Goal: Check status: Check status

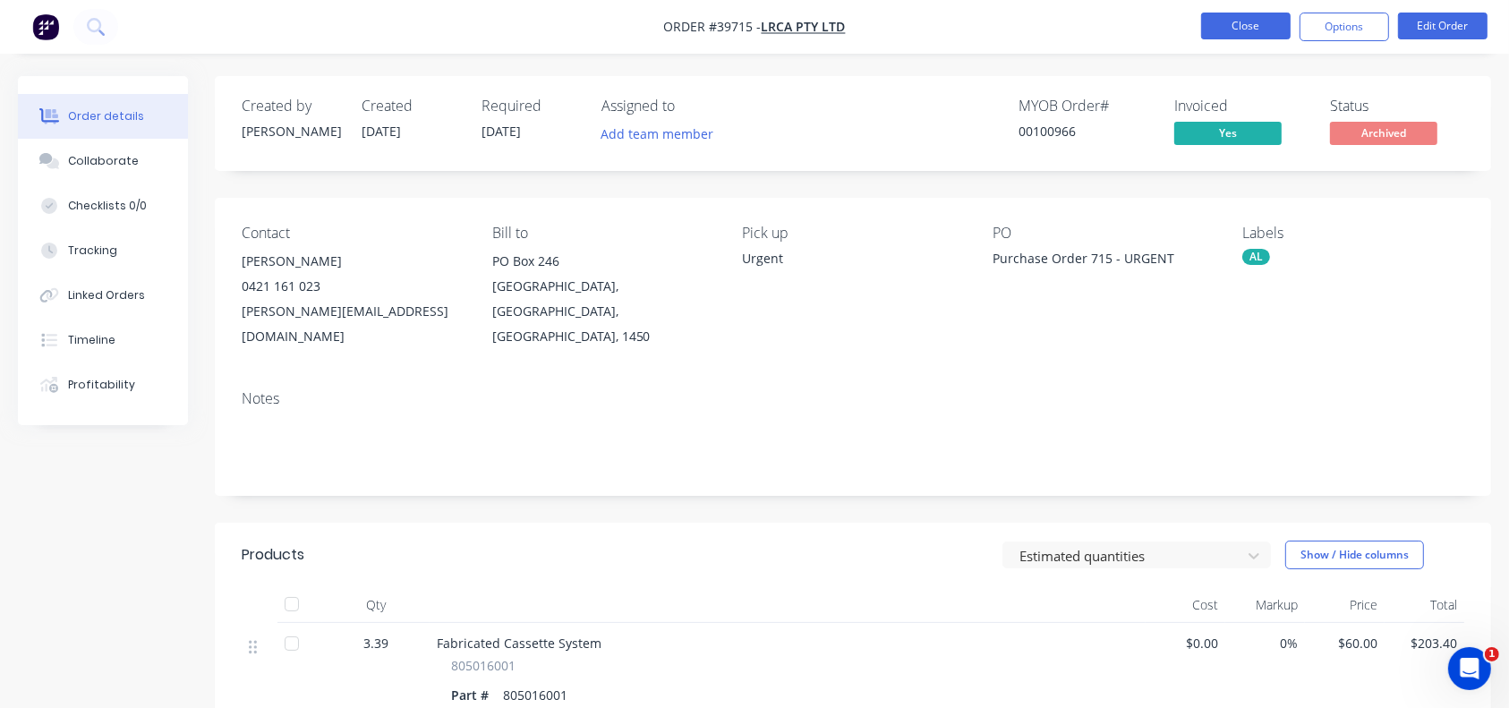
click at [1261, 34] on button "Close" at bounding box center [1247, 26] width 90 height 27
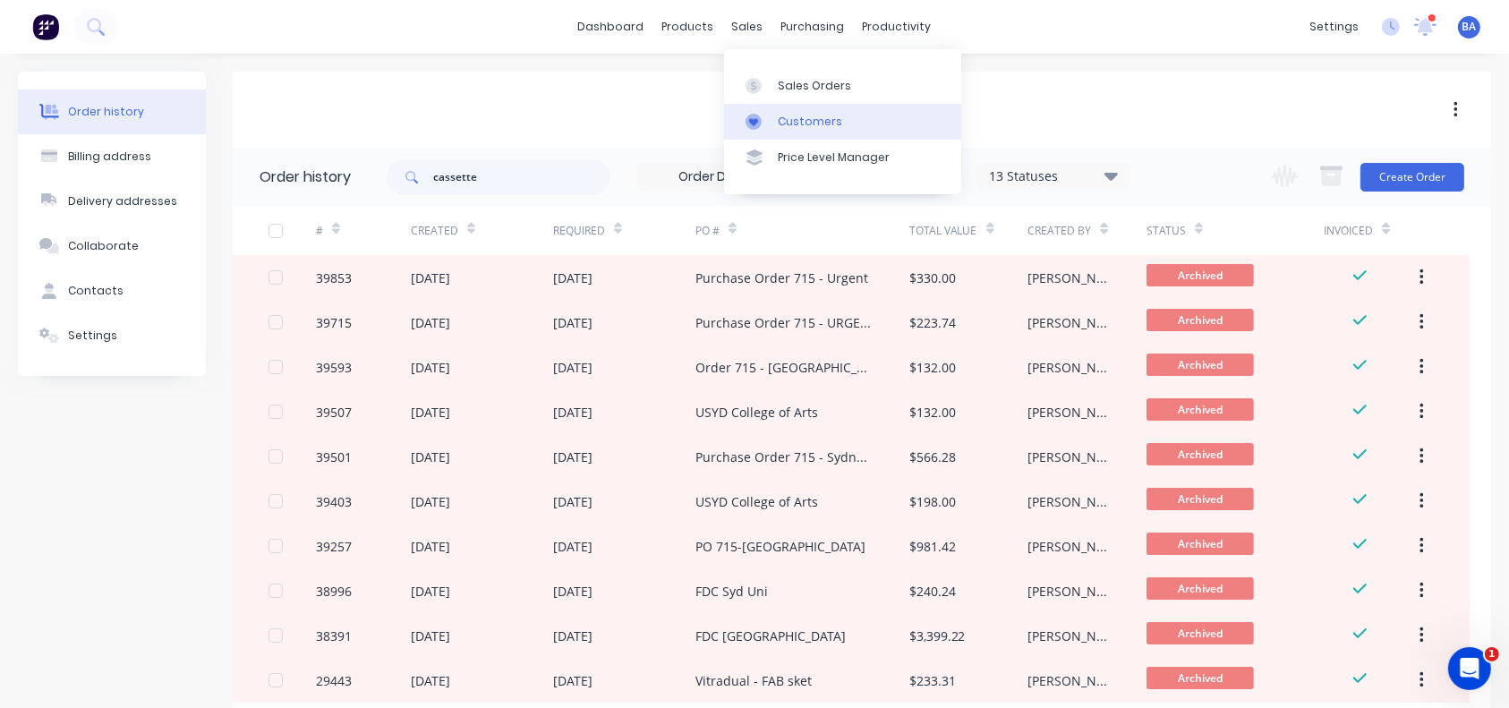
click at [788, 126] on div "Customers" at bounding box center [810, 122] width 64 height 16
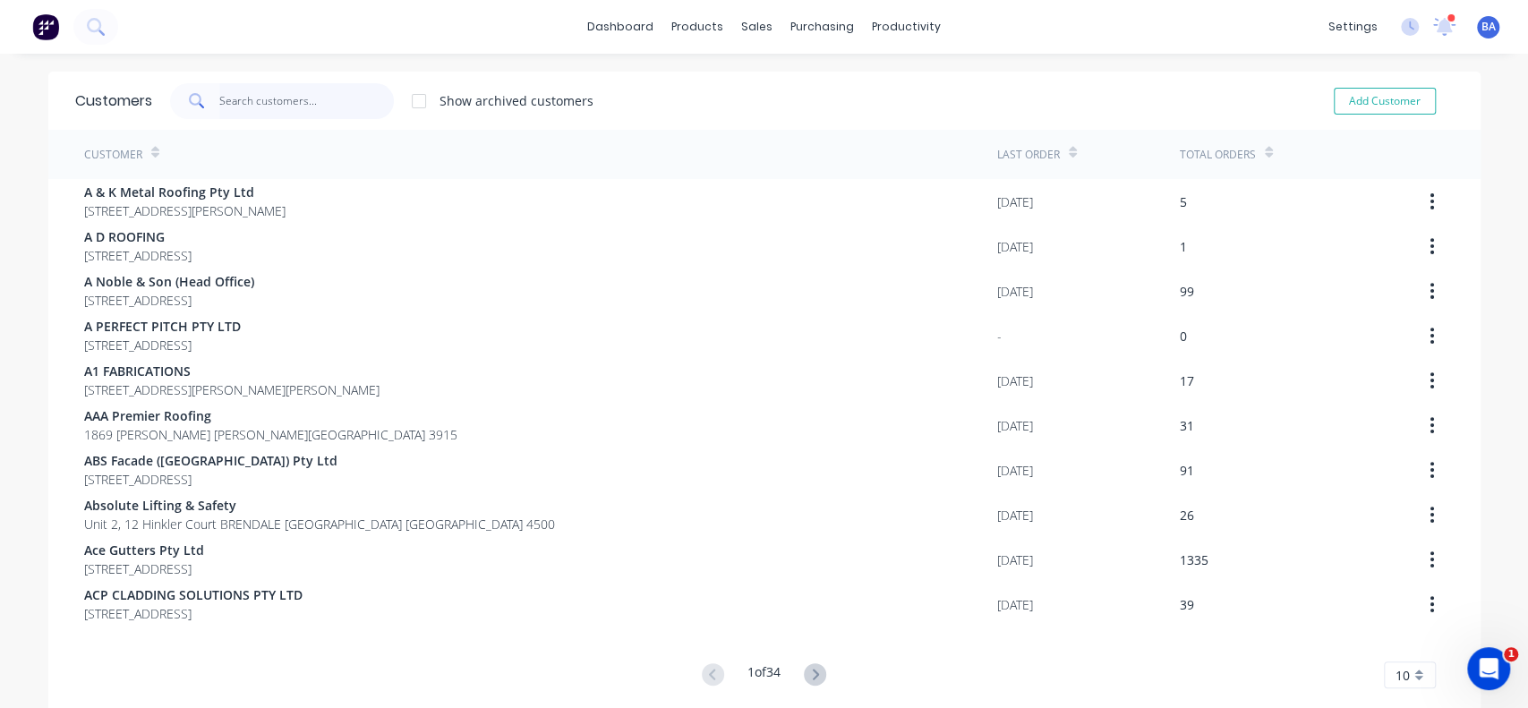
click at [336, 105] on input "text" at bounding box center [306, 101] width 175 height 36
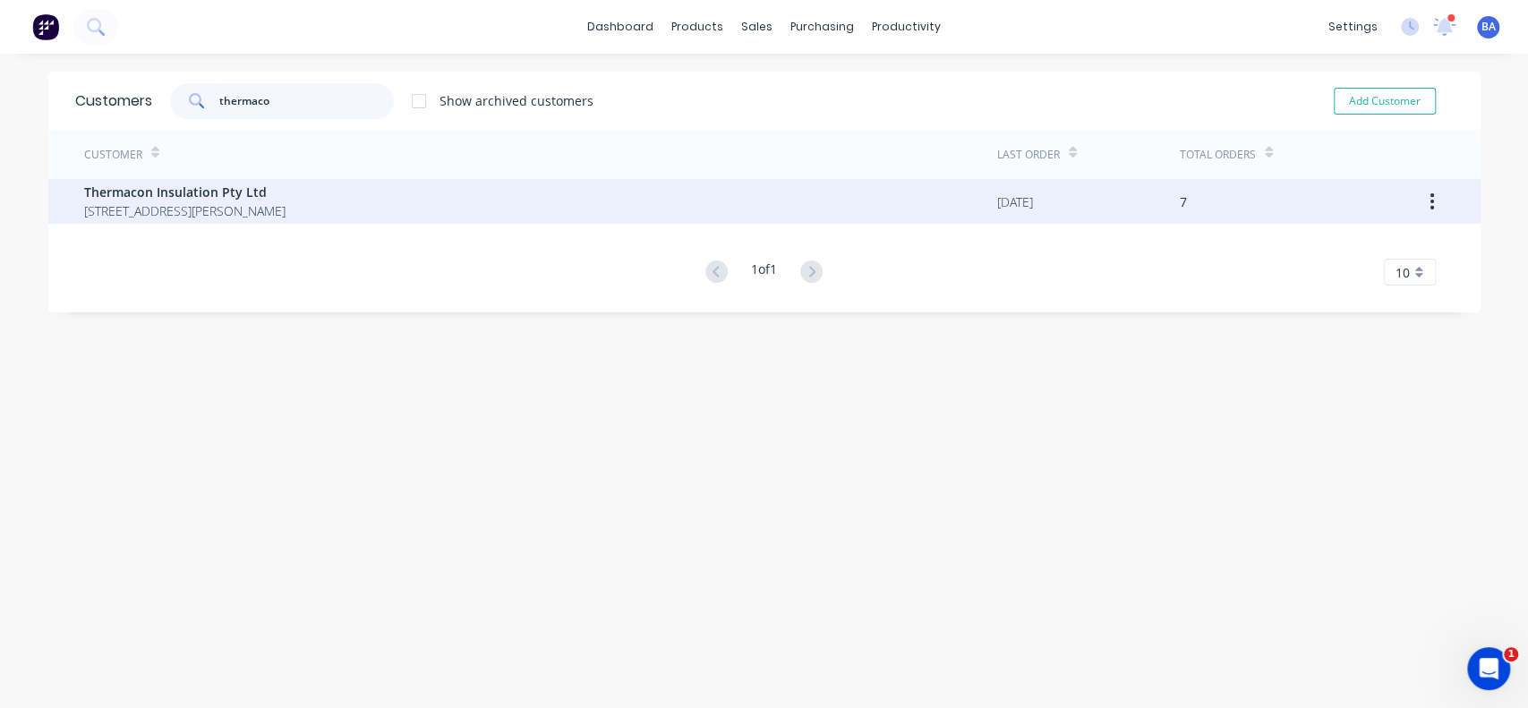
type input "thermaco"
click at [111, 201] on span "[STREET_ADDRESS][PERSON_NAME]" at bounding box center [184, 210] width 201 height 19
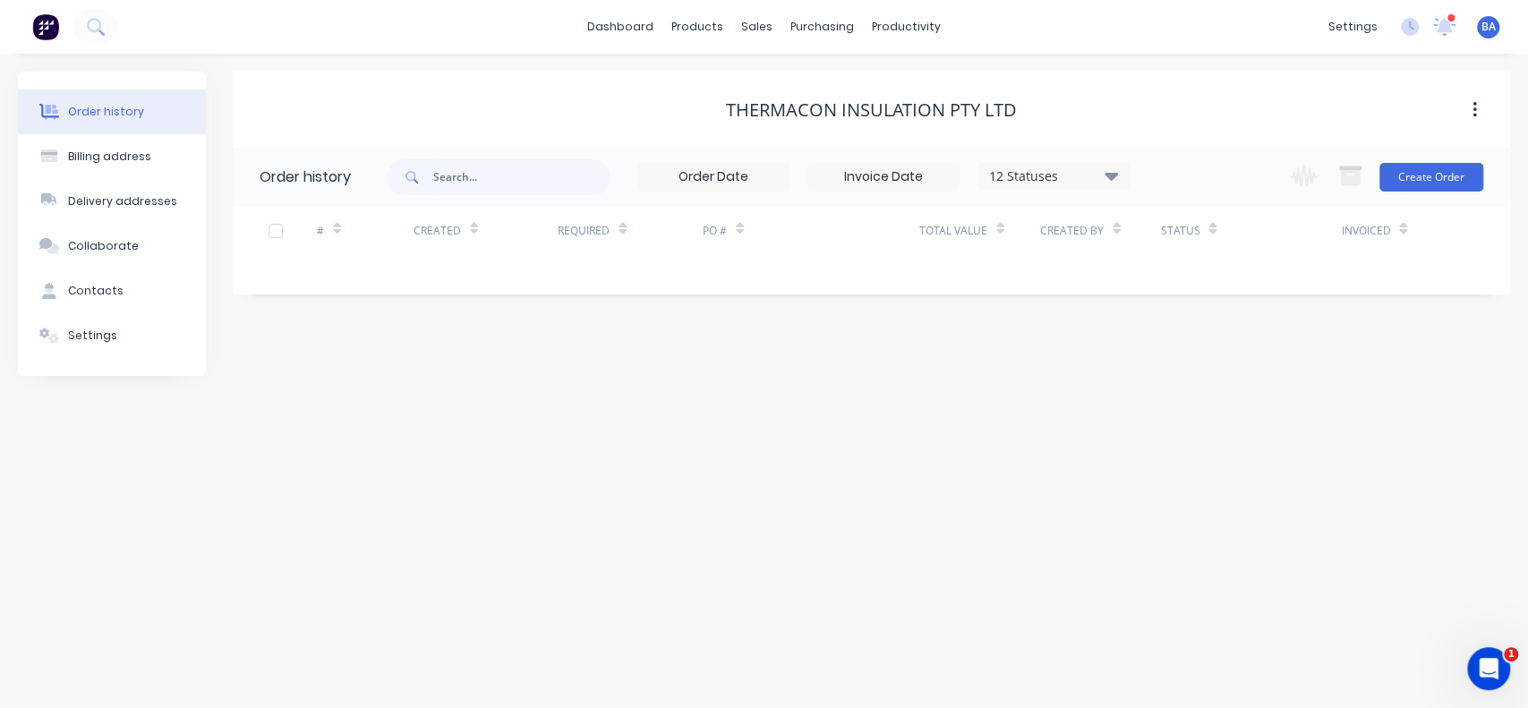
click at [1099, 181] on div "12 Statuses" at bounding box center [1054, 177] width 150 height 20
click at [1202, 382] on label at bounding box center [1202, 382] width 0 height 0
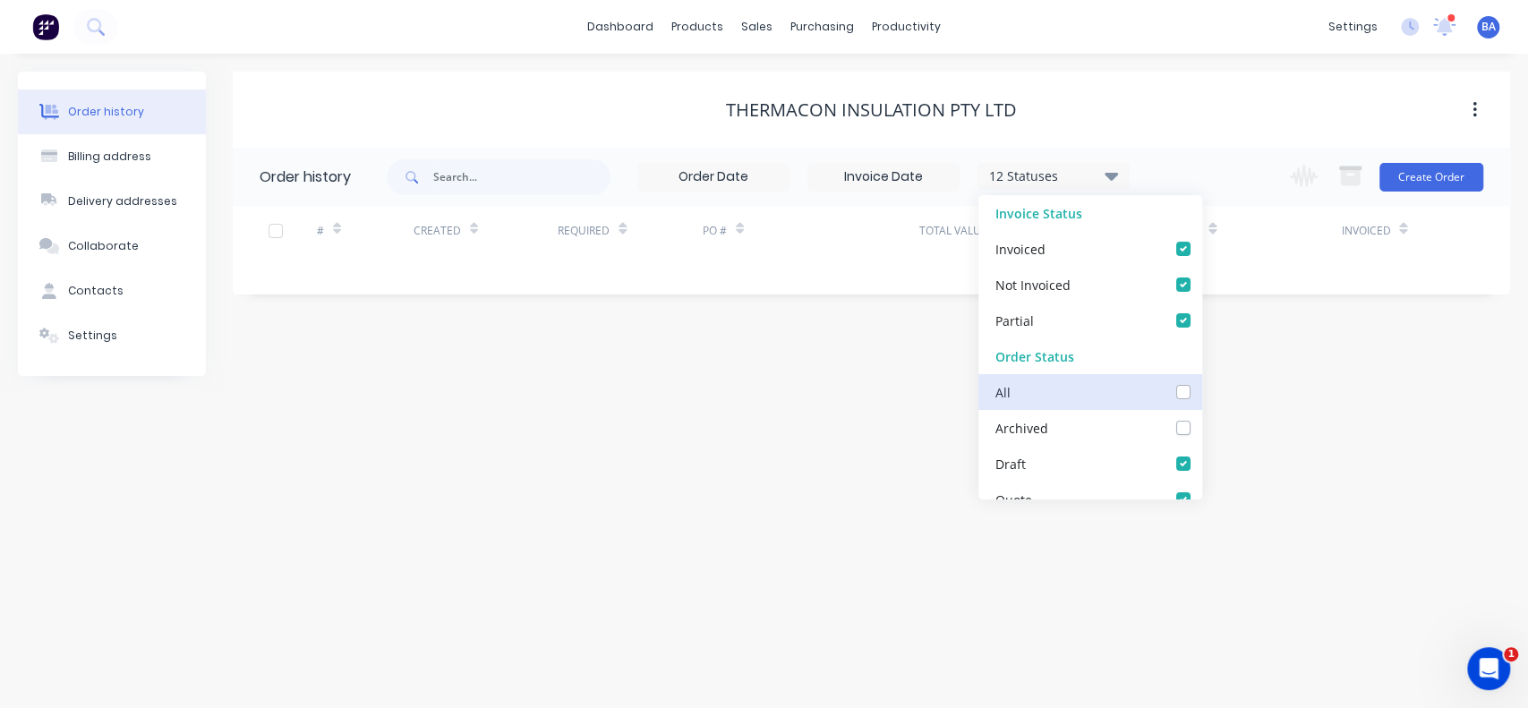
click at [1202, 393] on input "checkbox" at bounding box center [1209, 390] width 14 height 17
checkbox input "true"
click at [1163, 76] on div "Thermacon Insulation Pty Ltd" at bounding box center [872, 110] width 1278 height 76
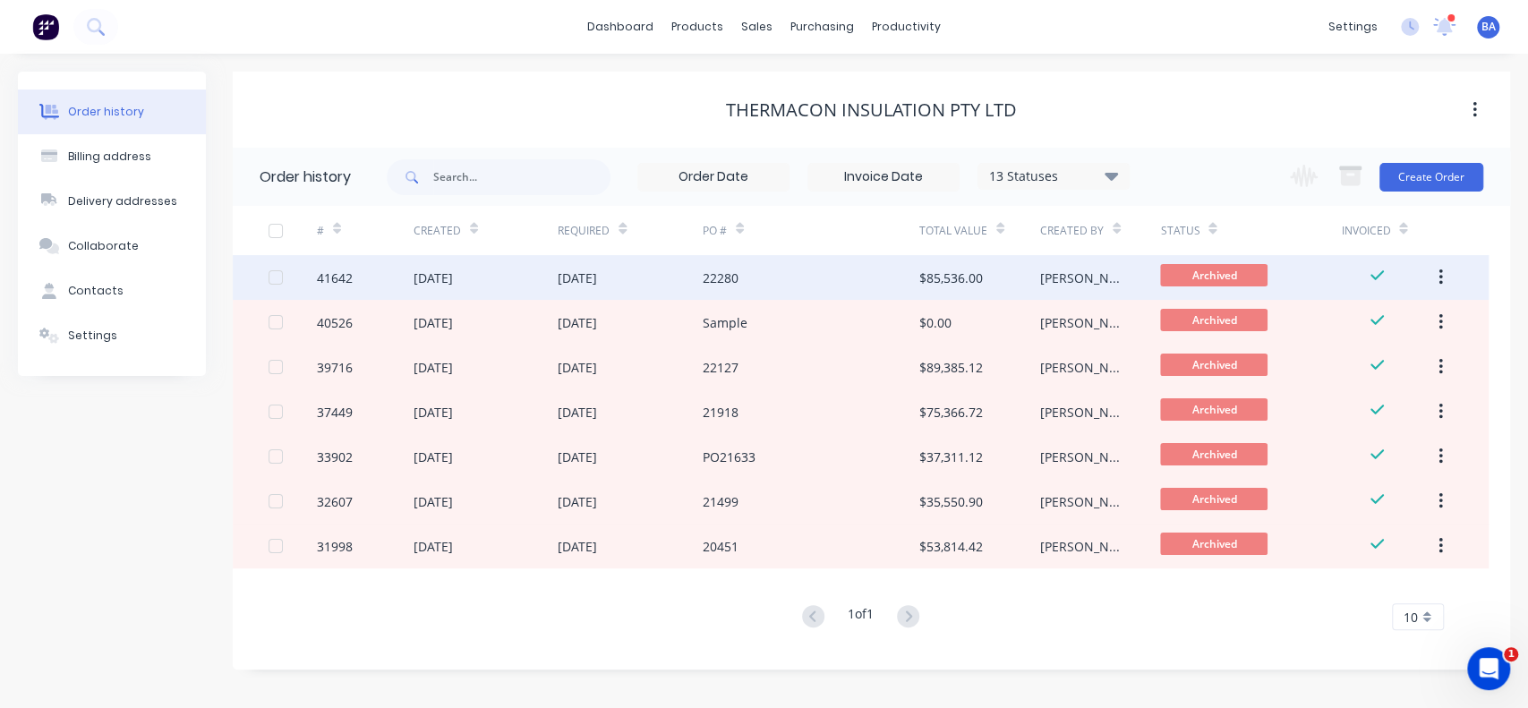
click at [795, 280] on div "22280" at bounding box center [811, 277] width 217 height 45
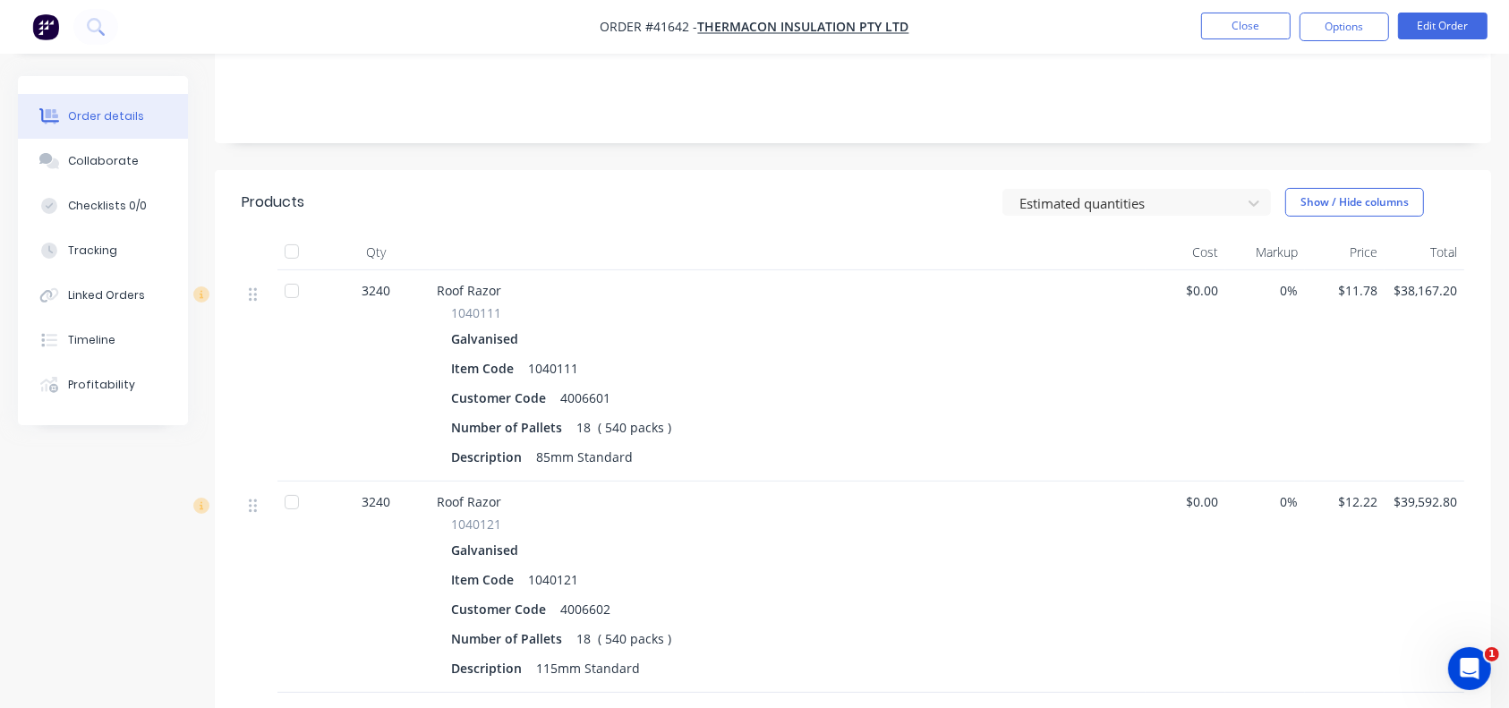
scroll to position [355, 0]
click at [1213, 18] on button "Close" at bounding box center [1247, 26] width 90 height 27
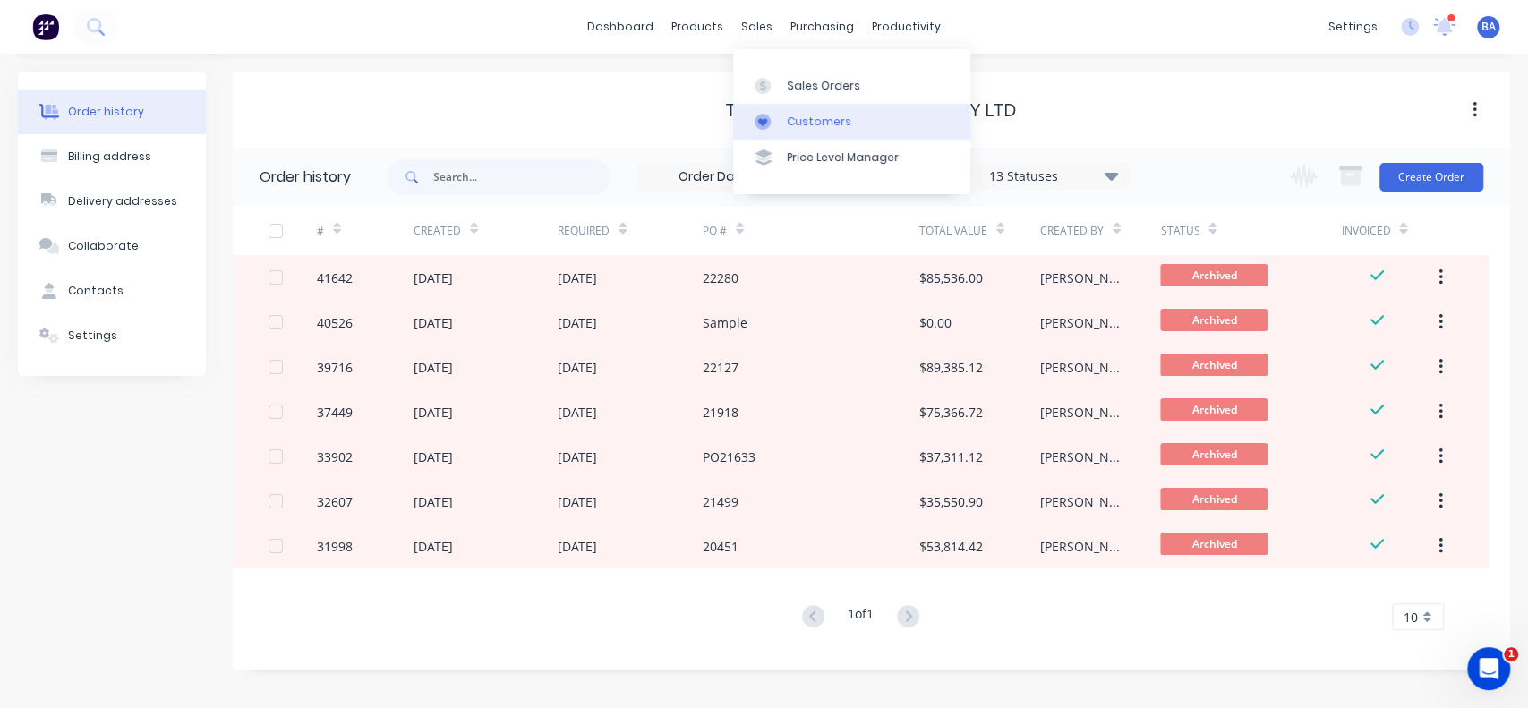
click at [812, 110] on link "Customers" at bounding box center [851, 122] width 237 height 36
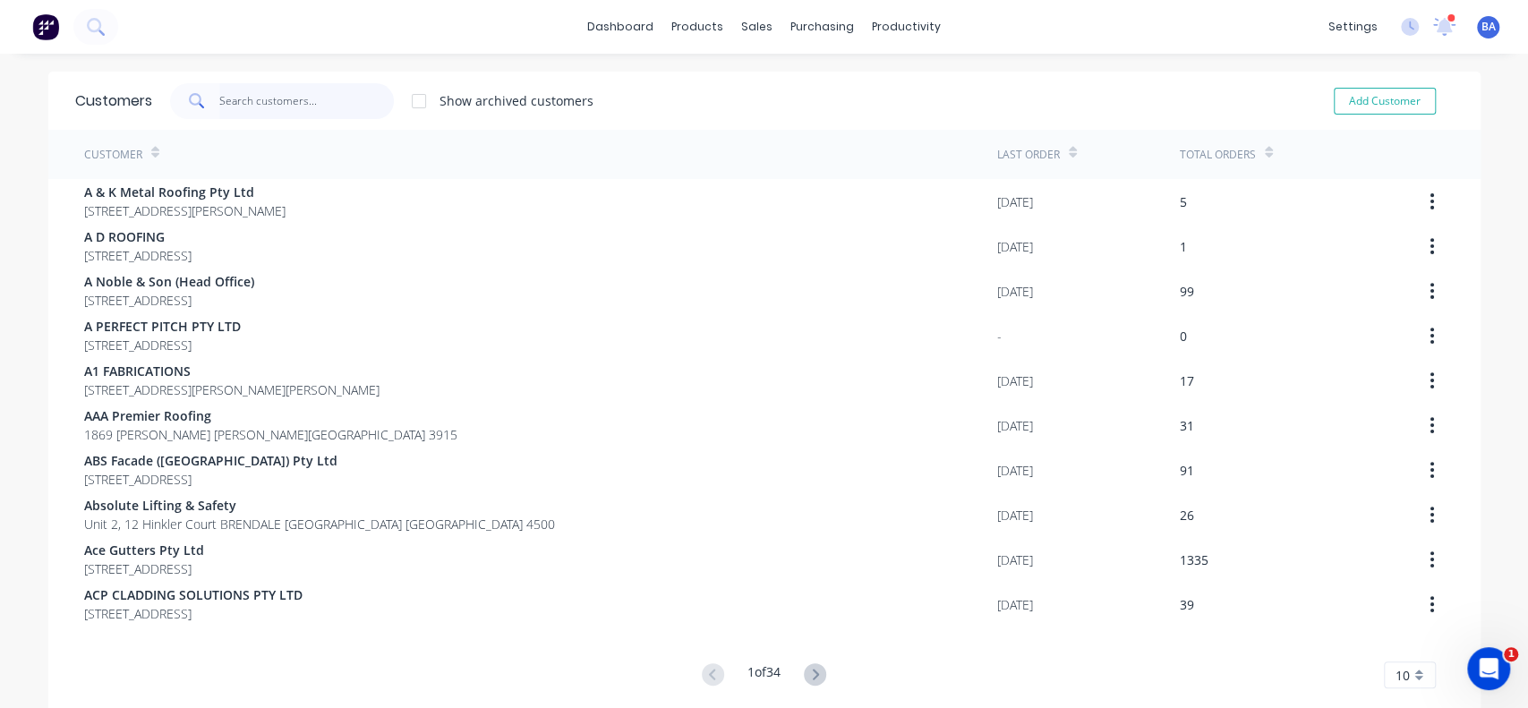
click at [340, 97] on input "text" at bounding box center [306, 101] width 175 height 36
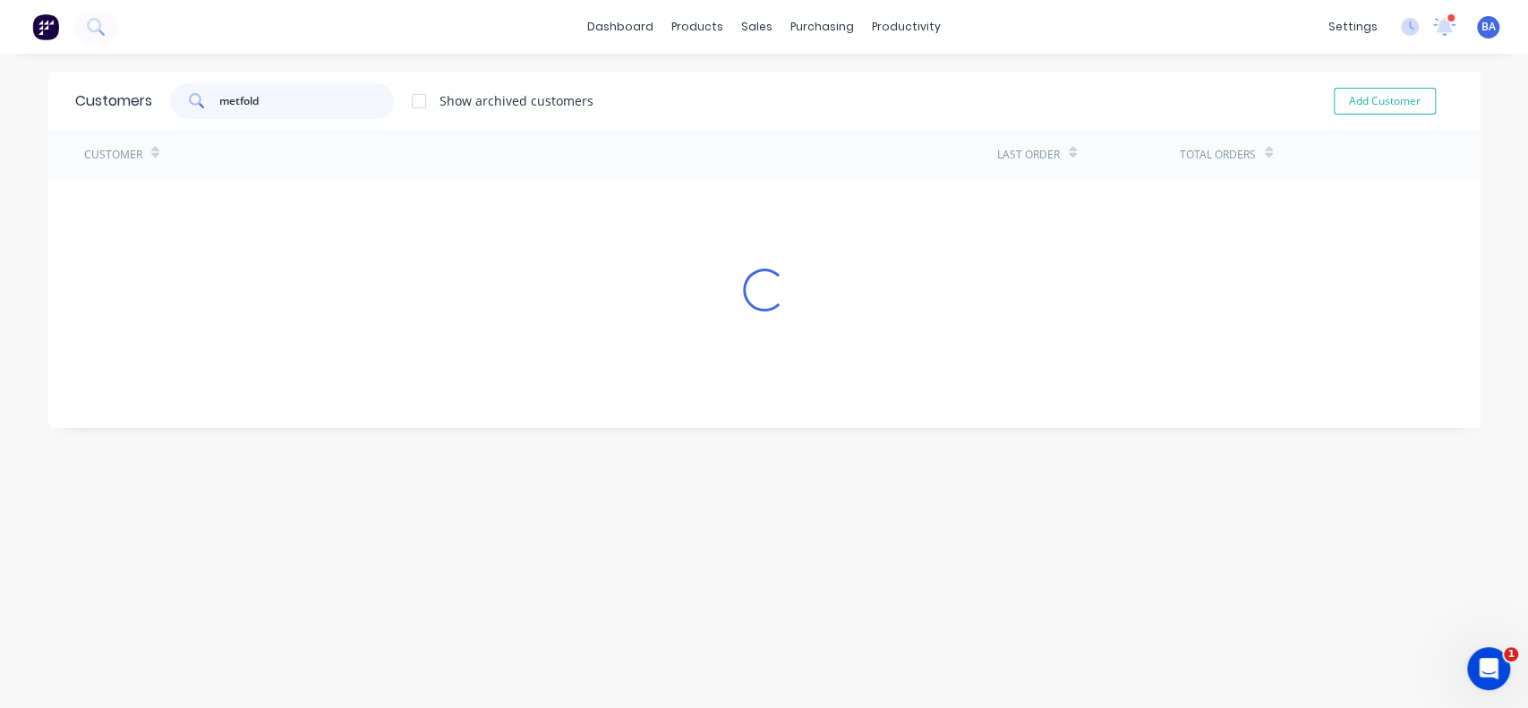
type input "metfold"
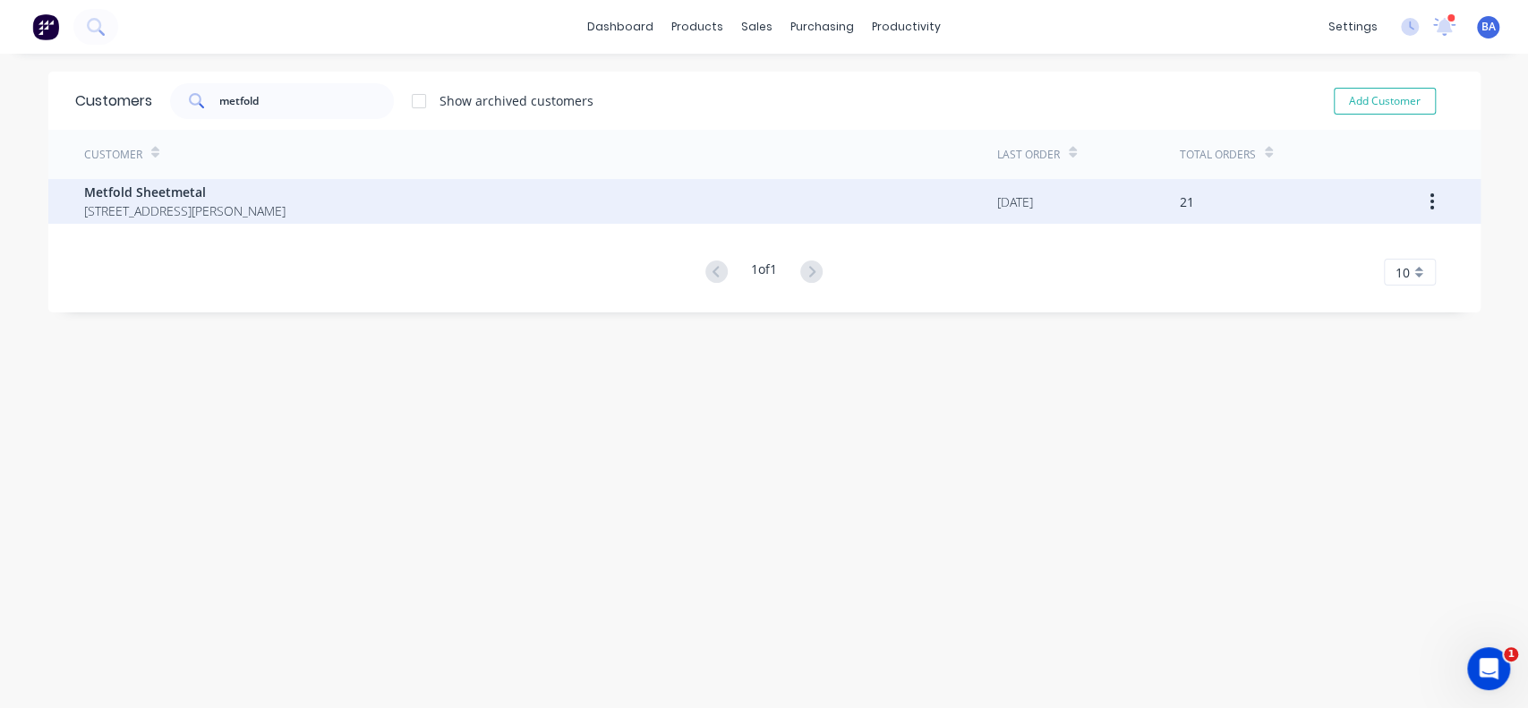
click at [136, 202] on span "[STREET_ADDRESS][PERSON_NAME]" at bounding box center [184, 210] width 201 height 19
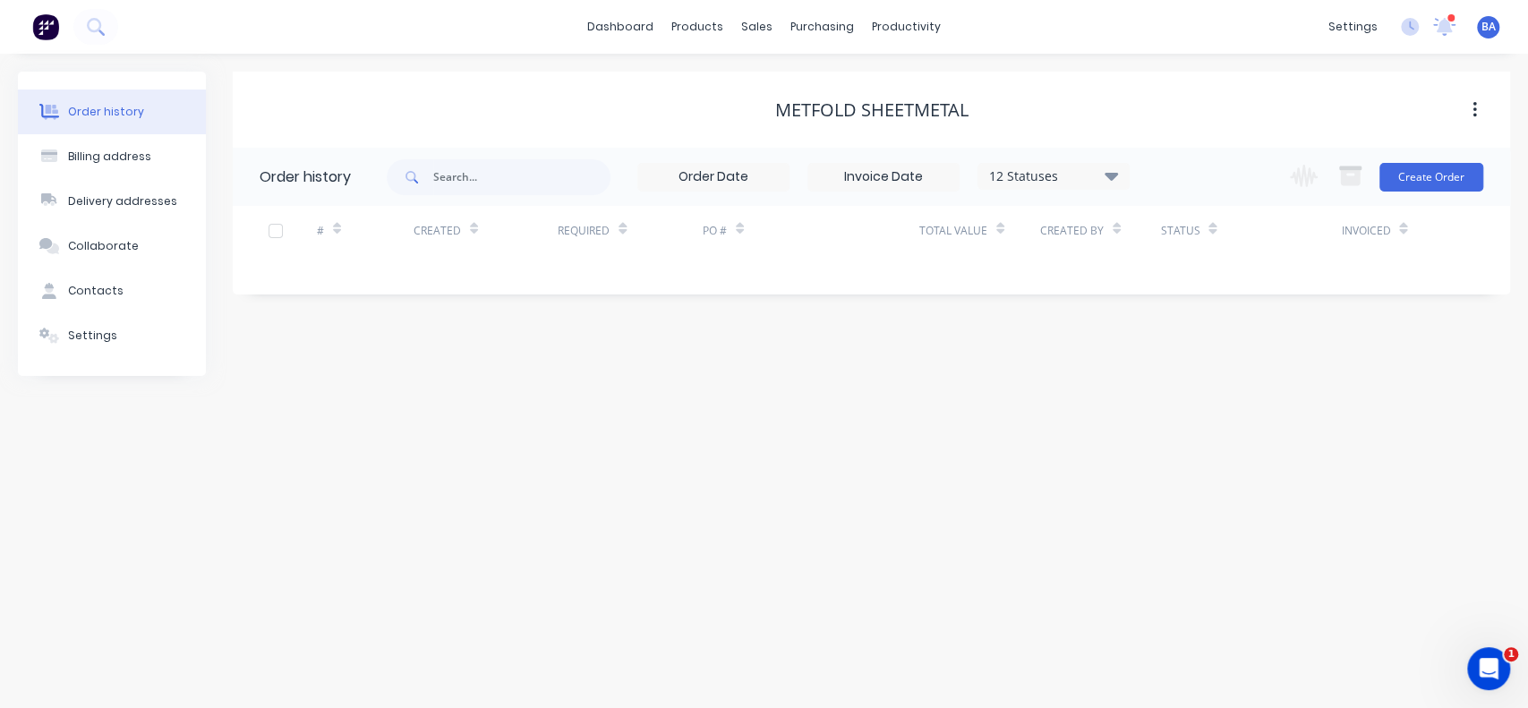
click at [1103, 173] on div "12 Statuses" at bounding box center [1054, 177] width 150 height 20
click at [1202, 382] on label at bounding box center [1202, 382] width 0 height 0
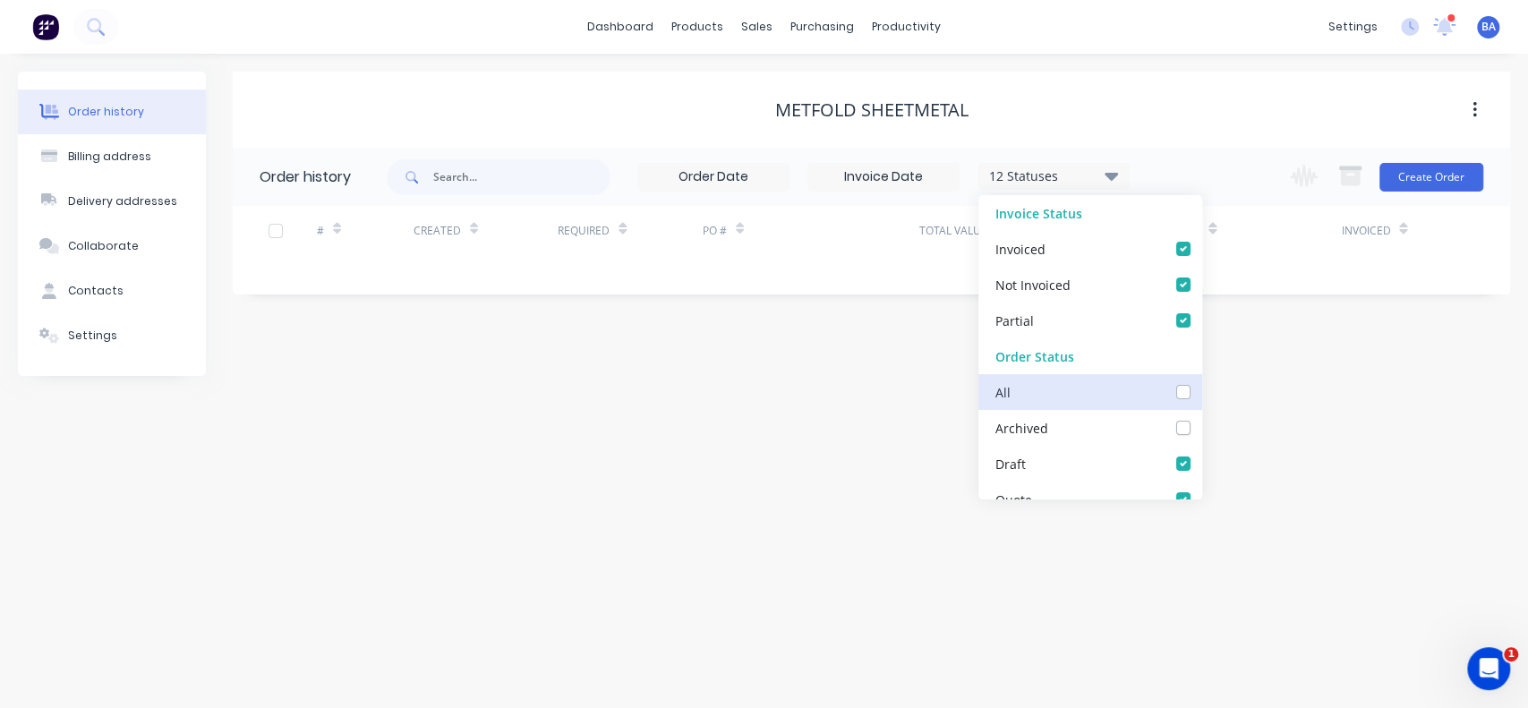
click at [1202, 390] on input "checkbox" at bounding box center [1209, 390] width 14 height 17
checkbox input "true"
click at [1235, 211] on div "Status" at bounding box center [1250, 230] width 181 height 49
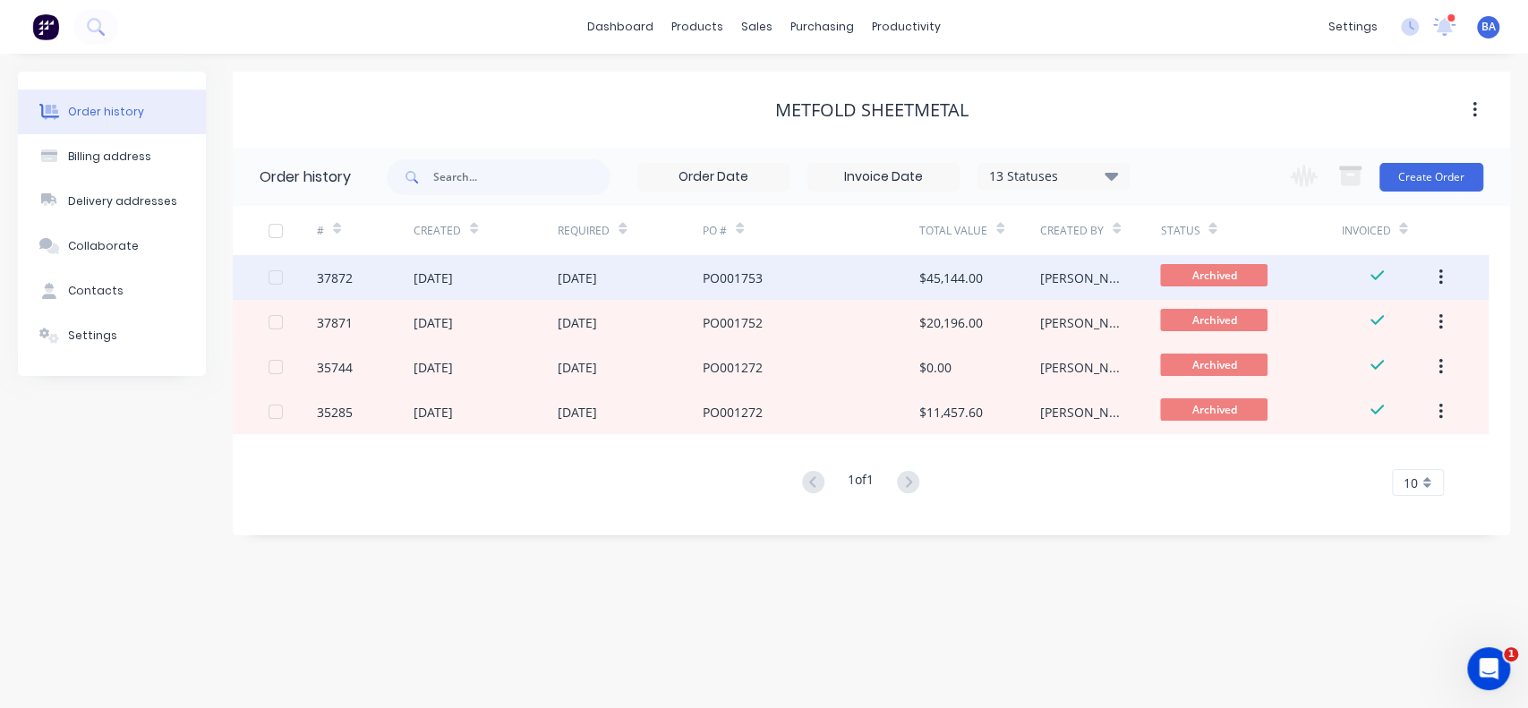
click at [906, 272] on div "PO001753" at bounding box center [811, 277] width 217 height 45
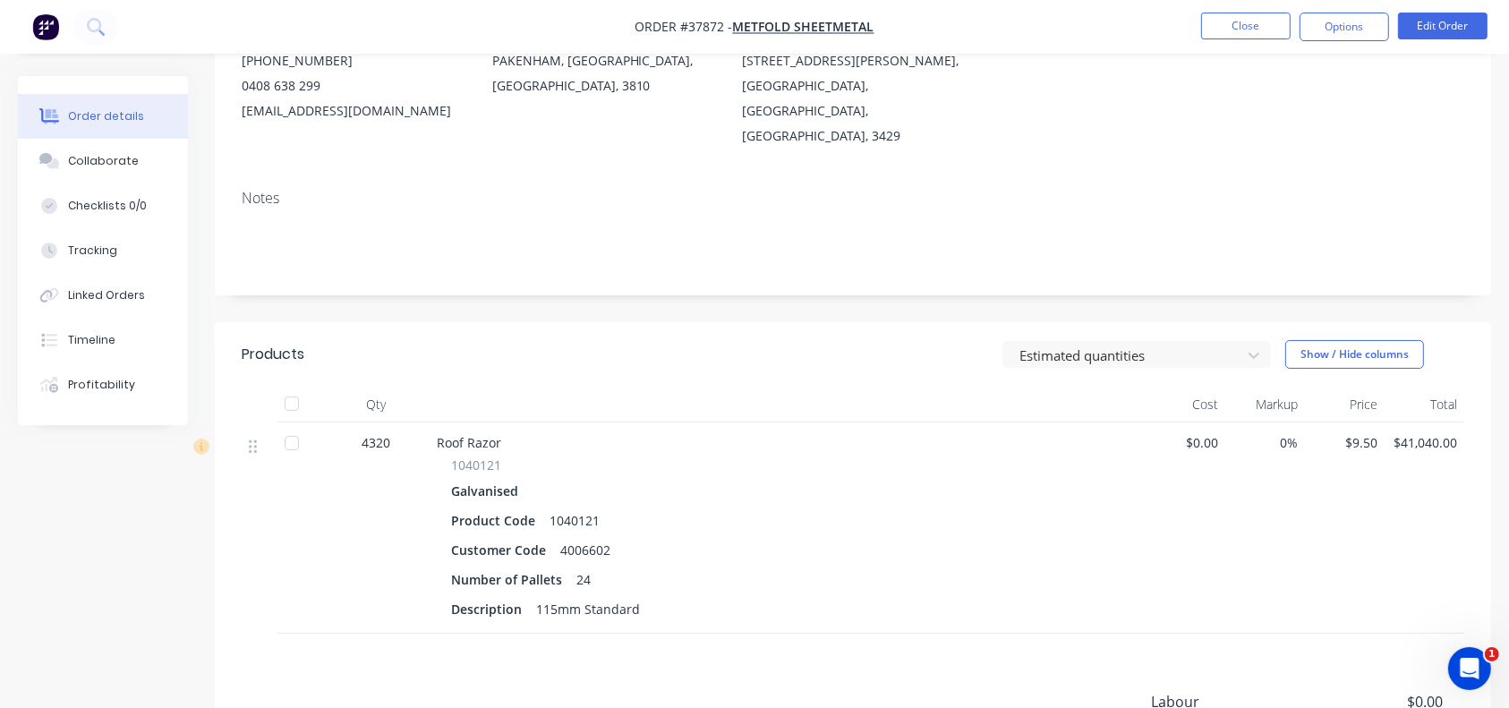
scroll to position [209, 0]
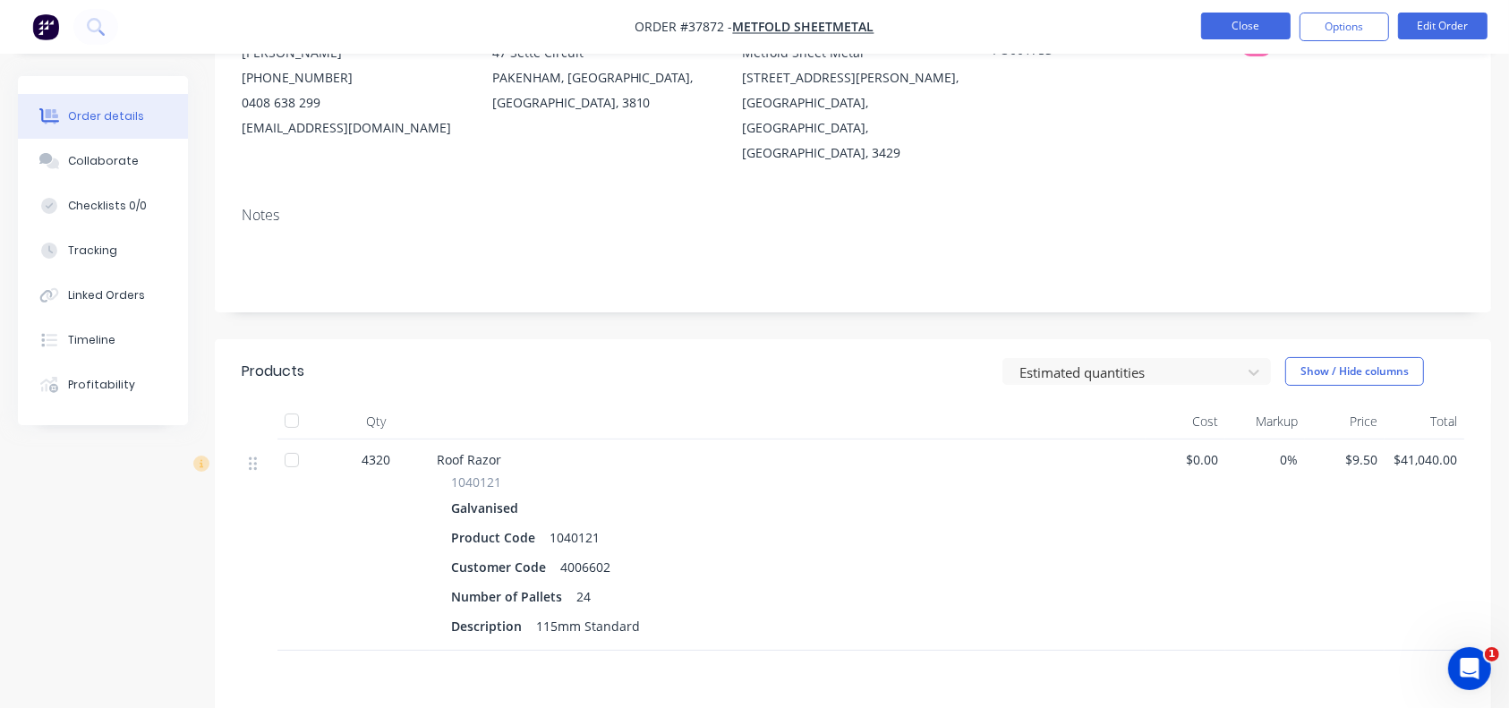
click at [1256, 28] on button "Close" at bounding box center [1247, 26] width 90 height 27
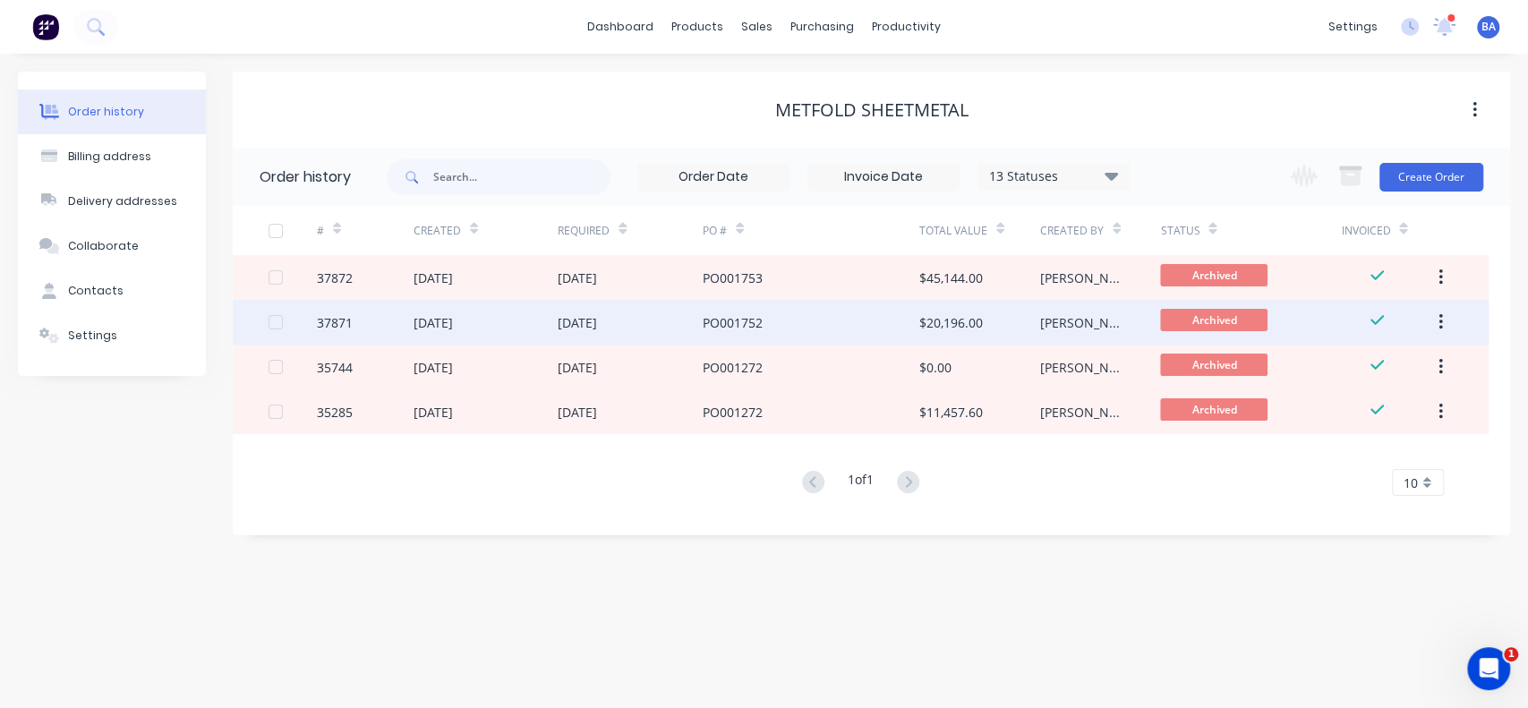
click at [745, 322] on div "PO001752" at bounding box center [733, 322] width 60 height 19
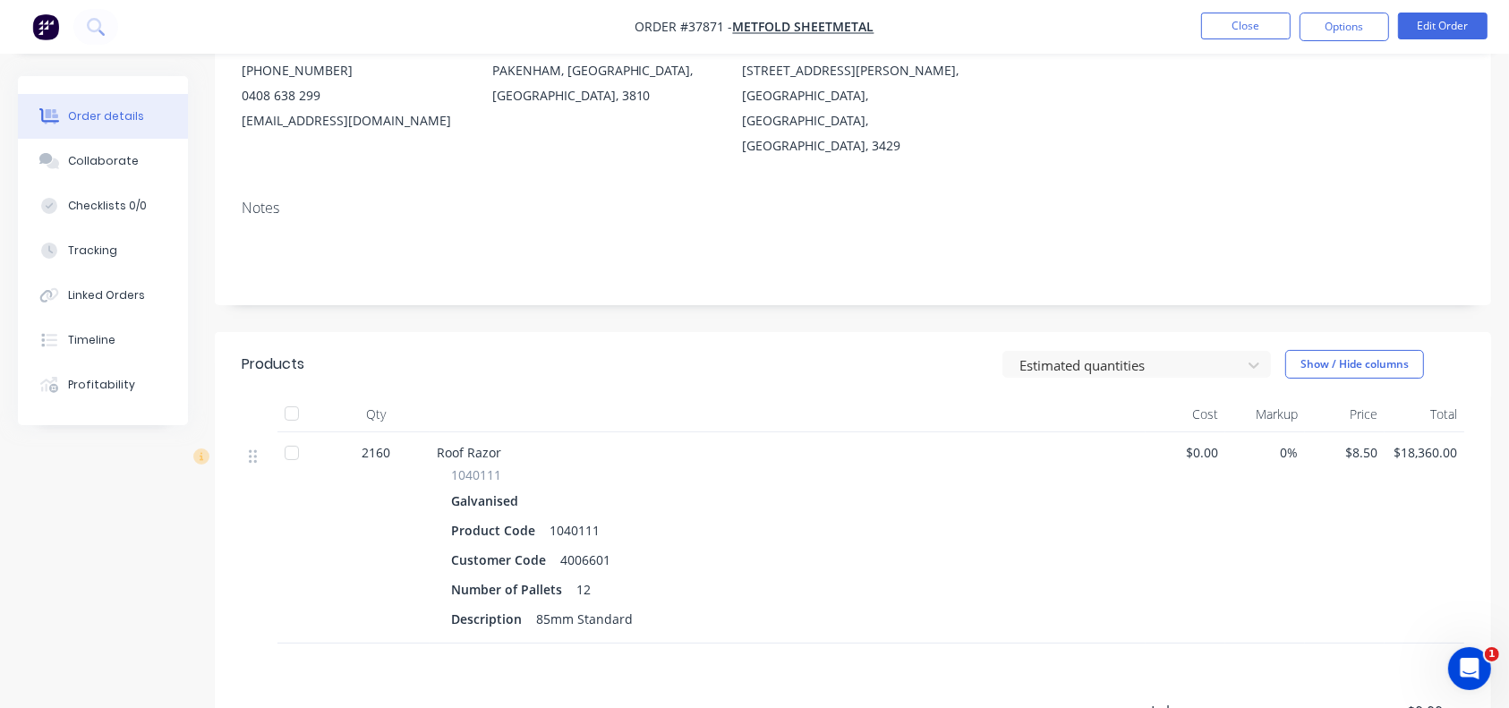
scroll to position [214, 0]
click at [1241, 22] on button "Close" at bounding box center [1247, 26] width 90 height 27
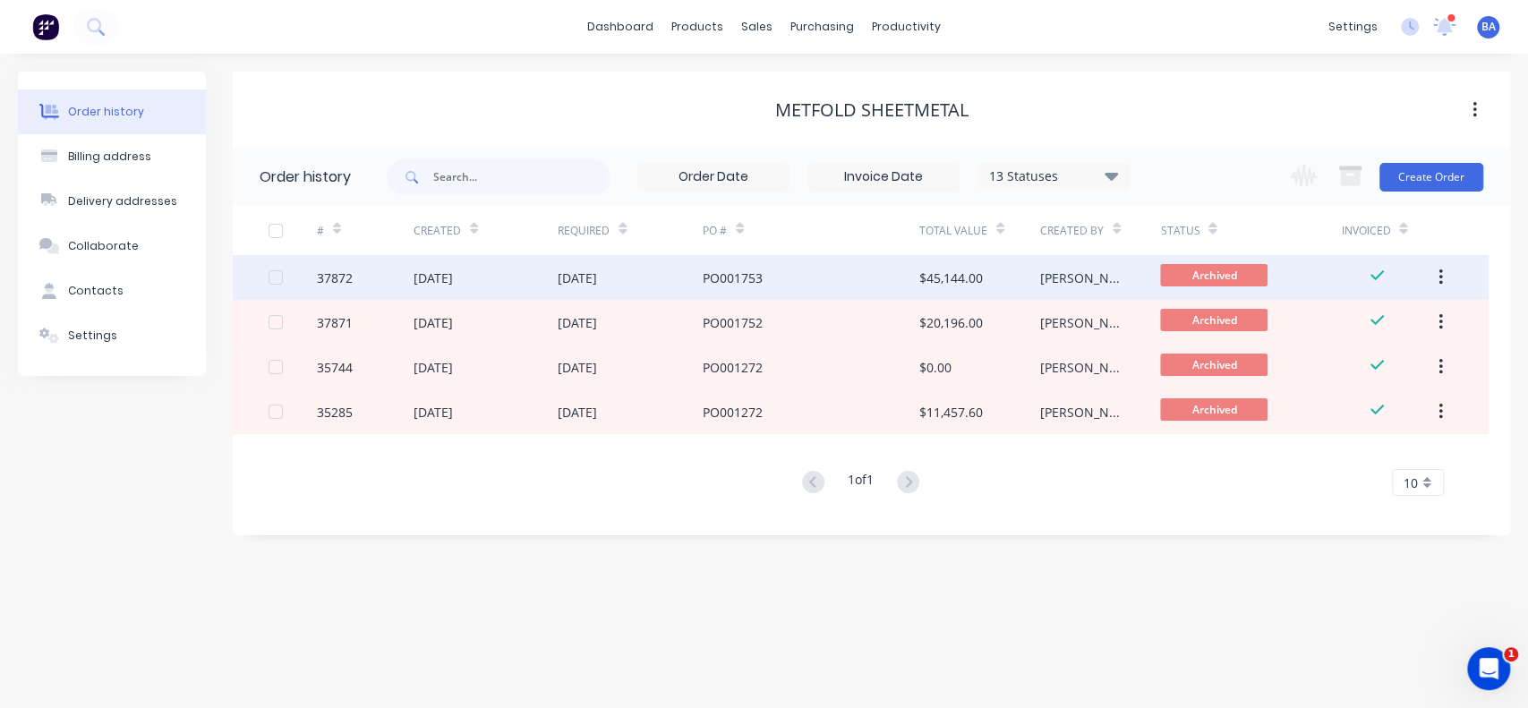
click at [723, 261] on div "PO001753" at bounding box center [811, 277] width 217 height 45
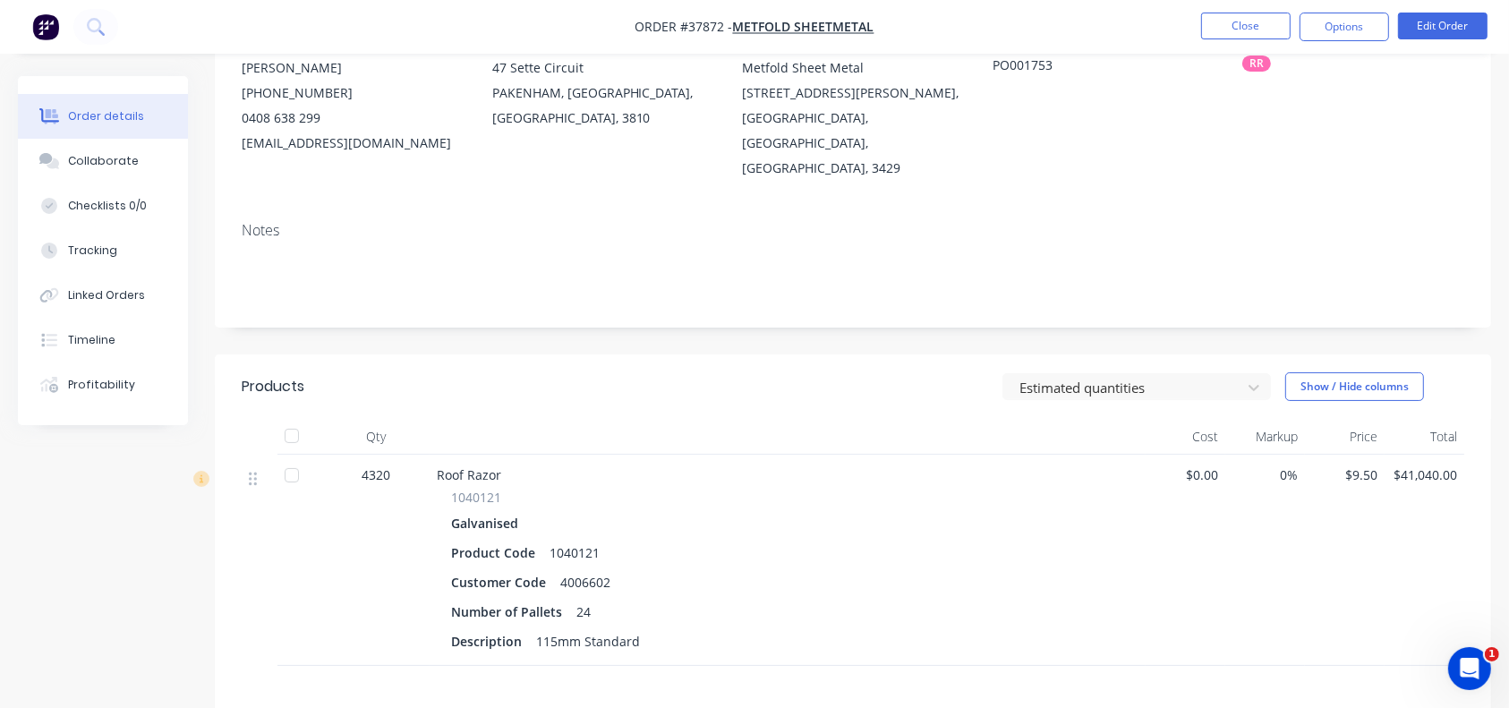
scroll to position [199, 0]
